Goal: Entertainment & Leisure: Consume media (video, audio)

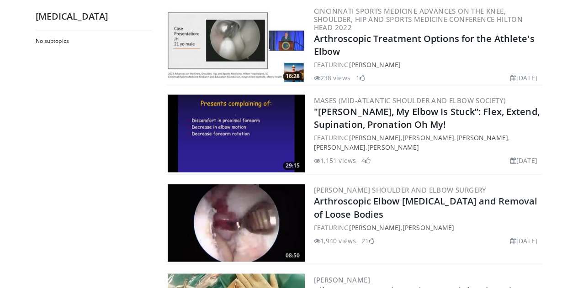
scroll to position [731, 0]
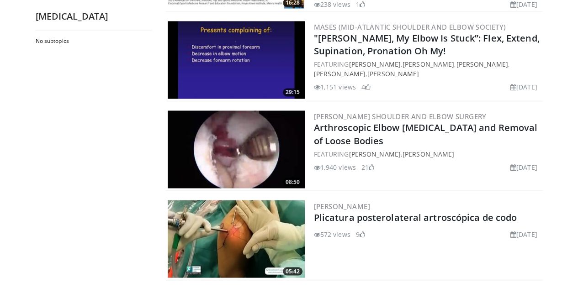
click at [228, 144] on img at bounding box center [236, 150] width 137 height 78
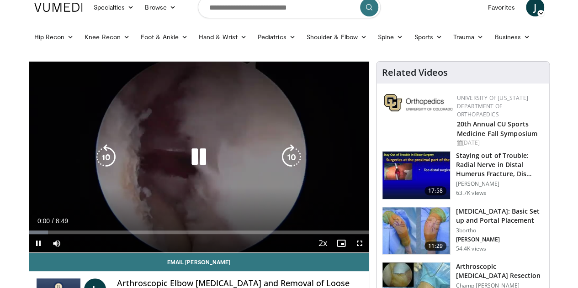
scroll to position [46, 0]
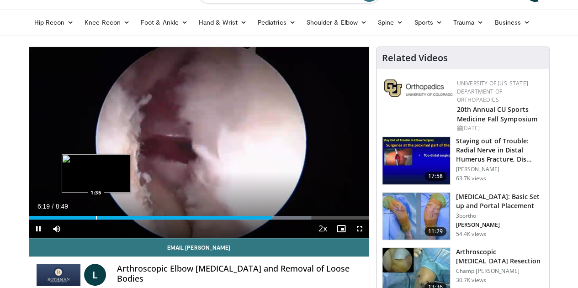
click at [72, 220] on div "Loaded : 83.13% 6:19 1:35" at bounding box center [198, 215] width 339 height 9
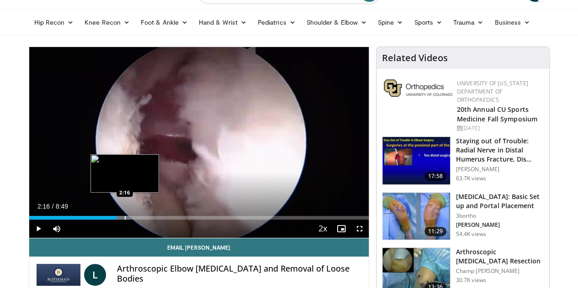
click at [125, 220] on div "Progress Bar" at bounding box center [125, 218] width 1 height 4
click at [88, 220] on div "Loaded : 37.79% 2:19 1:57" at bounding box center [198, 215] width 339 height 9
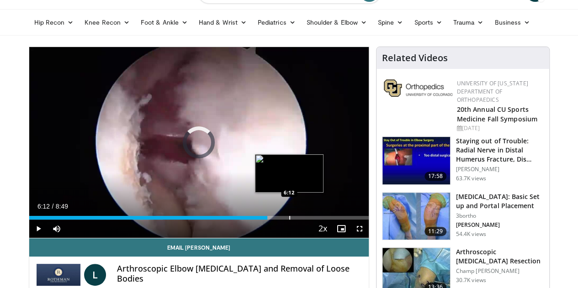
click at [289, 220] on div "Progress Bar" at bounding box center [289, 218] width 1 height 4
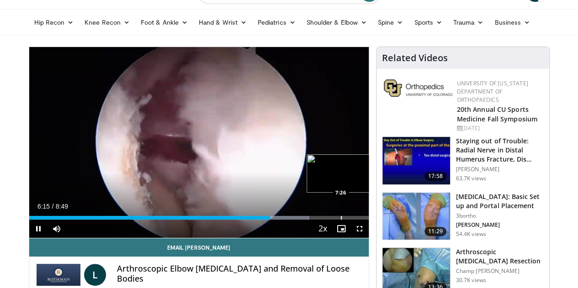
click at [341, 220] on div "Progress Bar" at bounding box center [341, 218] width 1 height 4
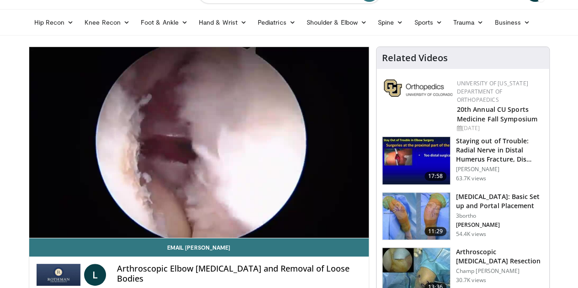
click at [409, 210] on img at bounding box center [416, 216] width 68 height 47
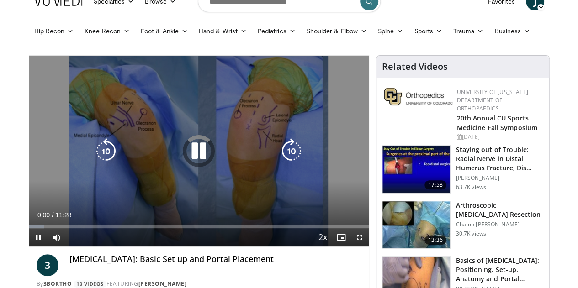
scroll to position [46, 0]
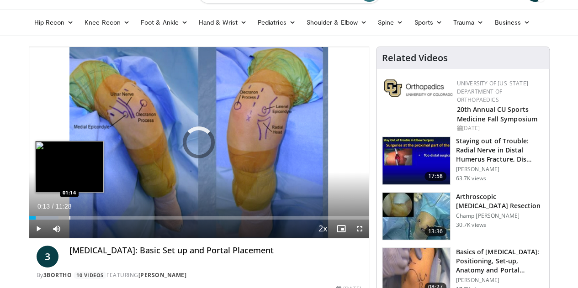
click at [46, 220] on div "Loaded : 8.69% 00:13 01:14" at bounding box center [198, 215] width 339 height 9
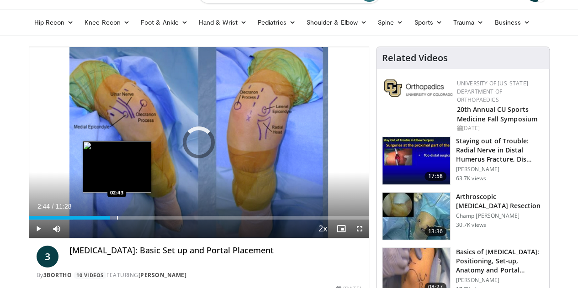
click at [117, 220] on div "Progress Bar" at bounding box center [117, 218] width 1 height 4
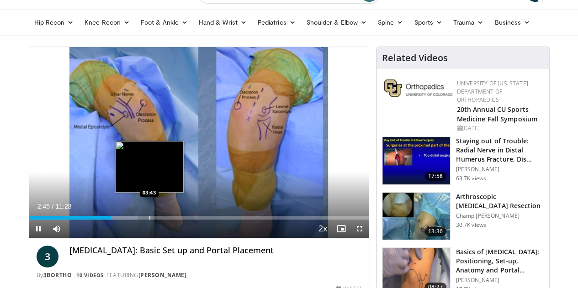
click at [149, 220] on div "Progress Bar" at bounding box center [149, 218] width 1 height 4
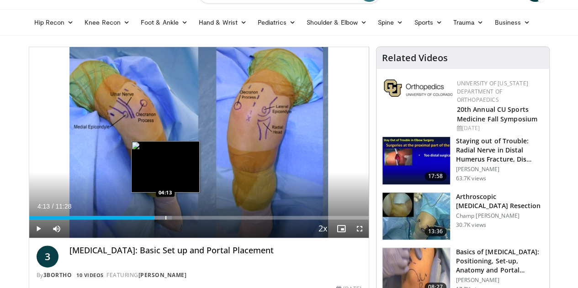
click at [142, 220] on div "Loaded : 42.06% 04:13 04:13" at bounding box center [198, 215] width 339 height 9
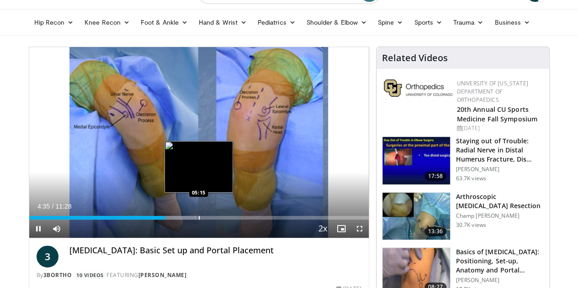
click at [199, 220] on div "Progress Bar" at bounding box center [199, 218] width 1 height 4
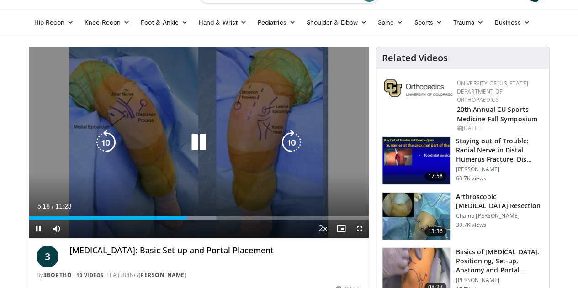
click at [193, 220] on div "Loaded : 55.11% 05:18 05:50" at bounding box center [198, 215] width 339 height 9
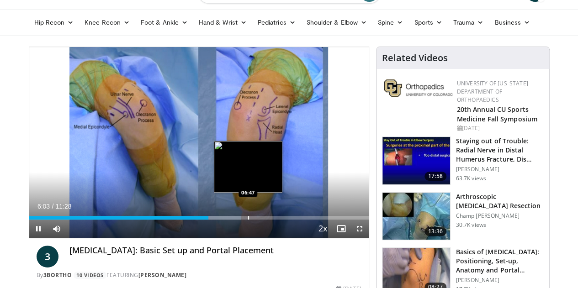
click at [248, 220] on div "Progress Bar" at bounding box center [248, 218] width 1 height 4
